Goal: Transaction & Acquisition: Purchase product/service

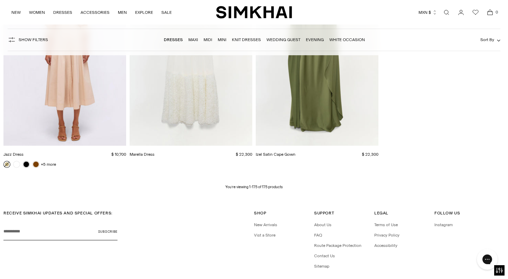
scroll to position [9621, 0]
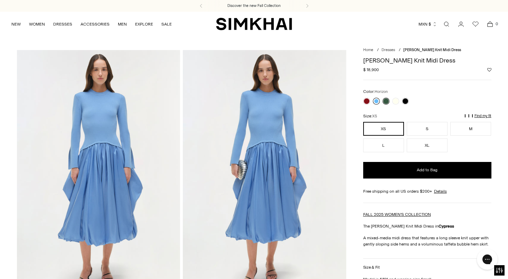
click at [375, 103] on link at bounding box center [376, 101] width 7 height 7
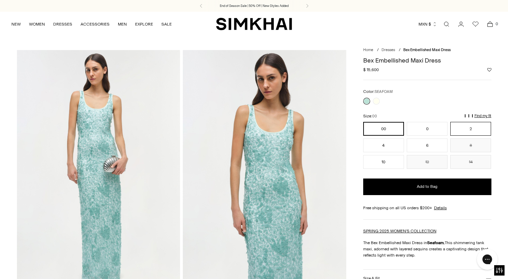
click at [477, 133] on button "2" at bounding box center [471, 129] width 41 height 14
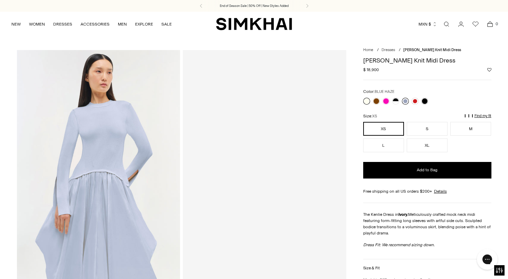
click at [406, 99] on link at bounding box center [405, 101] width 7 height 7
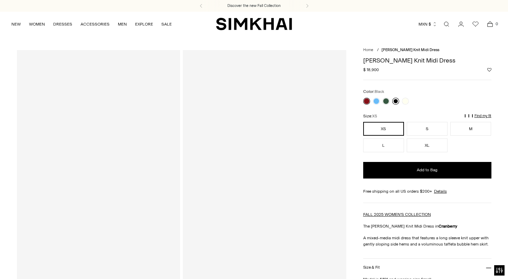
click at [396, 103] on link at bounding box center [395, 101] width 7 height 7
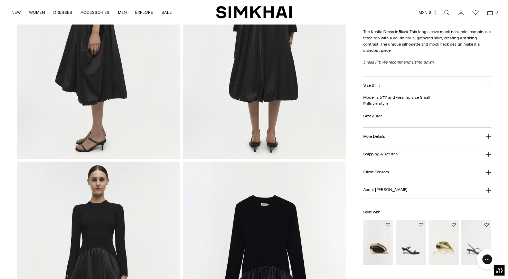
scroll to position [411, 0]
